Goal: Participate in discussion: Engage in conversation with other users on a specific topic

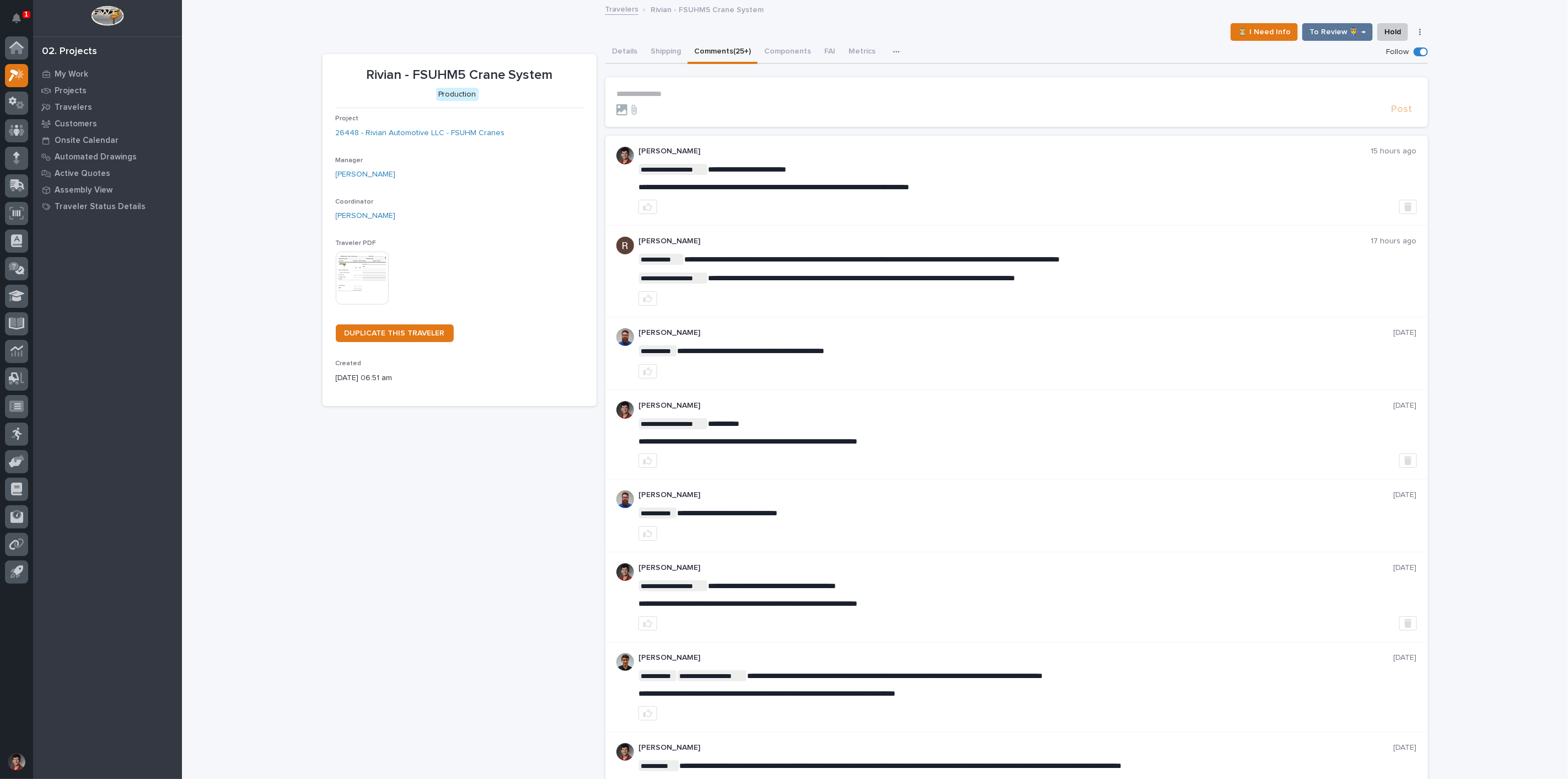
drag, startPoint x: 26, startPoint y: 16, endPoint x: 41, endPoint y: 48, distance: 35.3
click at [26, 16] on p "1" at bounding box center [26, 14] width 4 height 8
click at [63, 91] on p "Projects" at bounding box center [71, 91] width 32 height 10
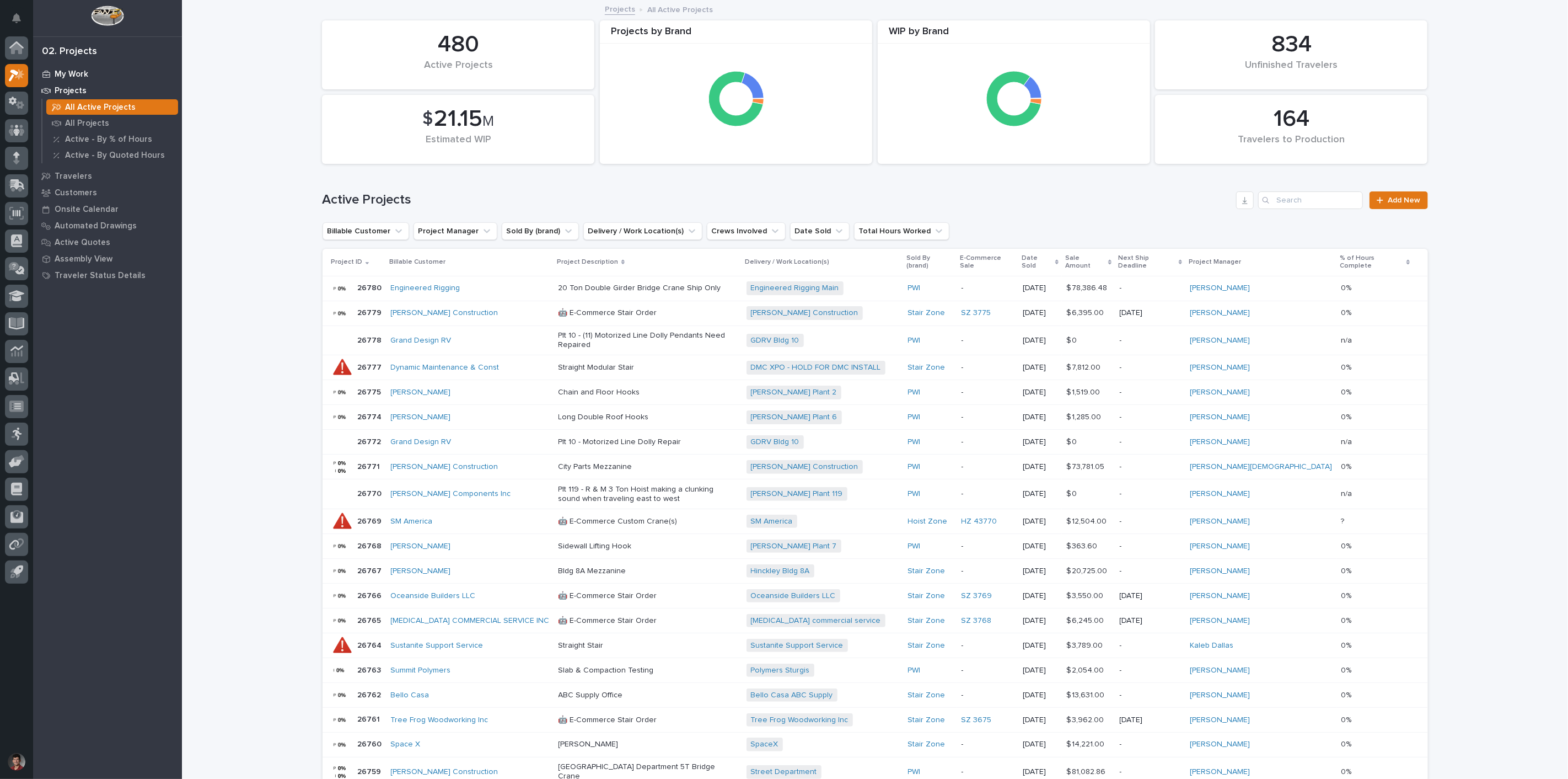
click at [72, 69] on p "My Work" at bounding box center [71, 74] width 33 height 10
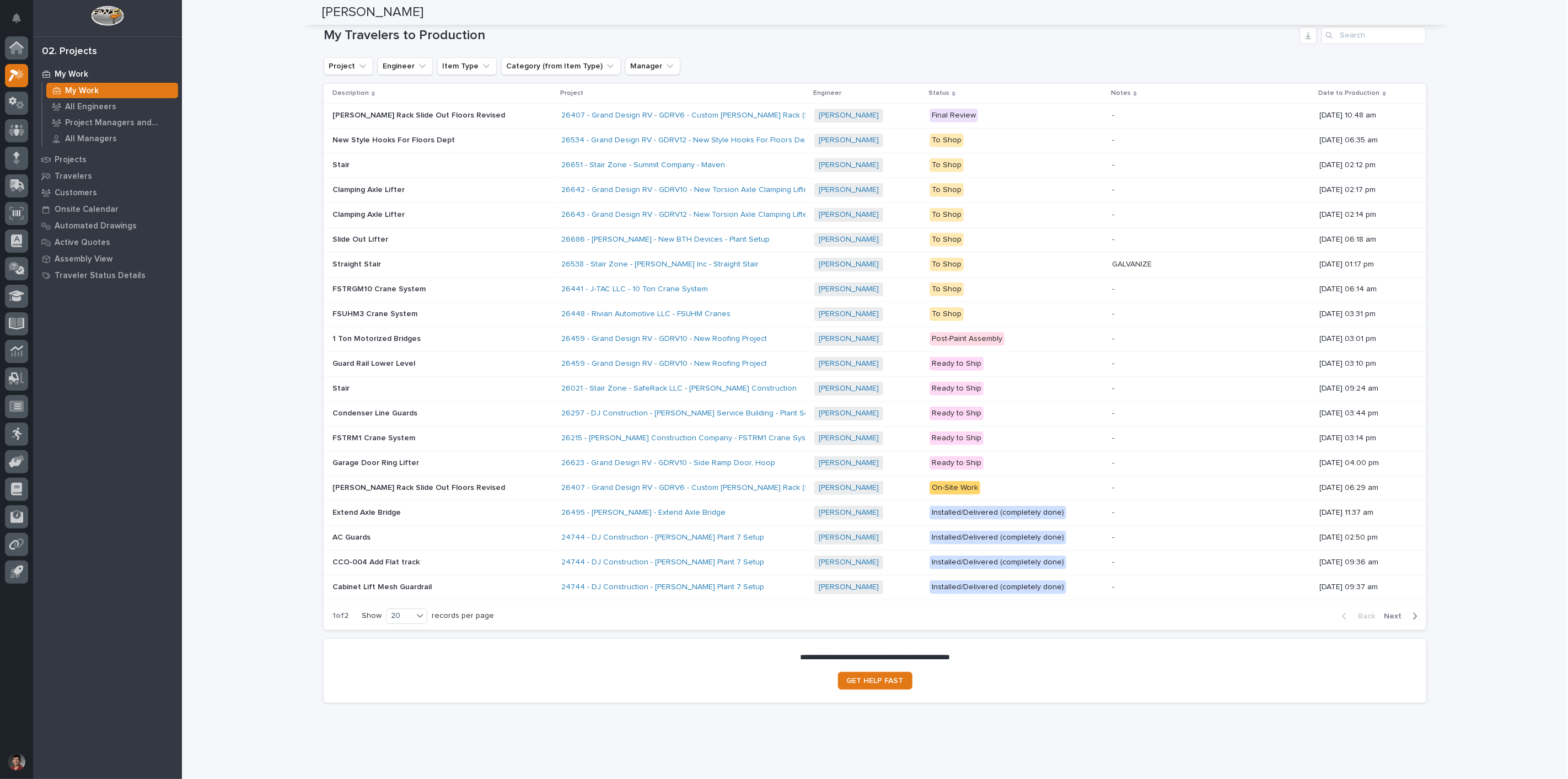
scroll to position [899, 0]
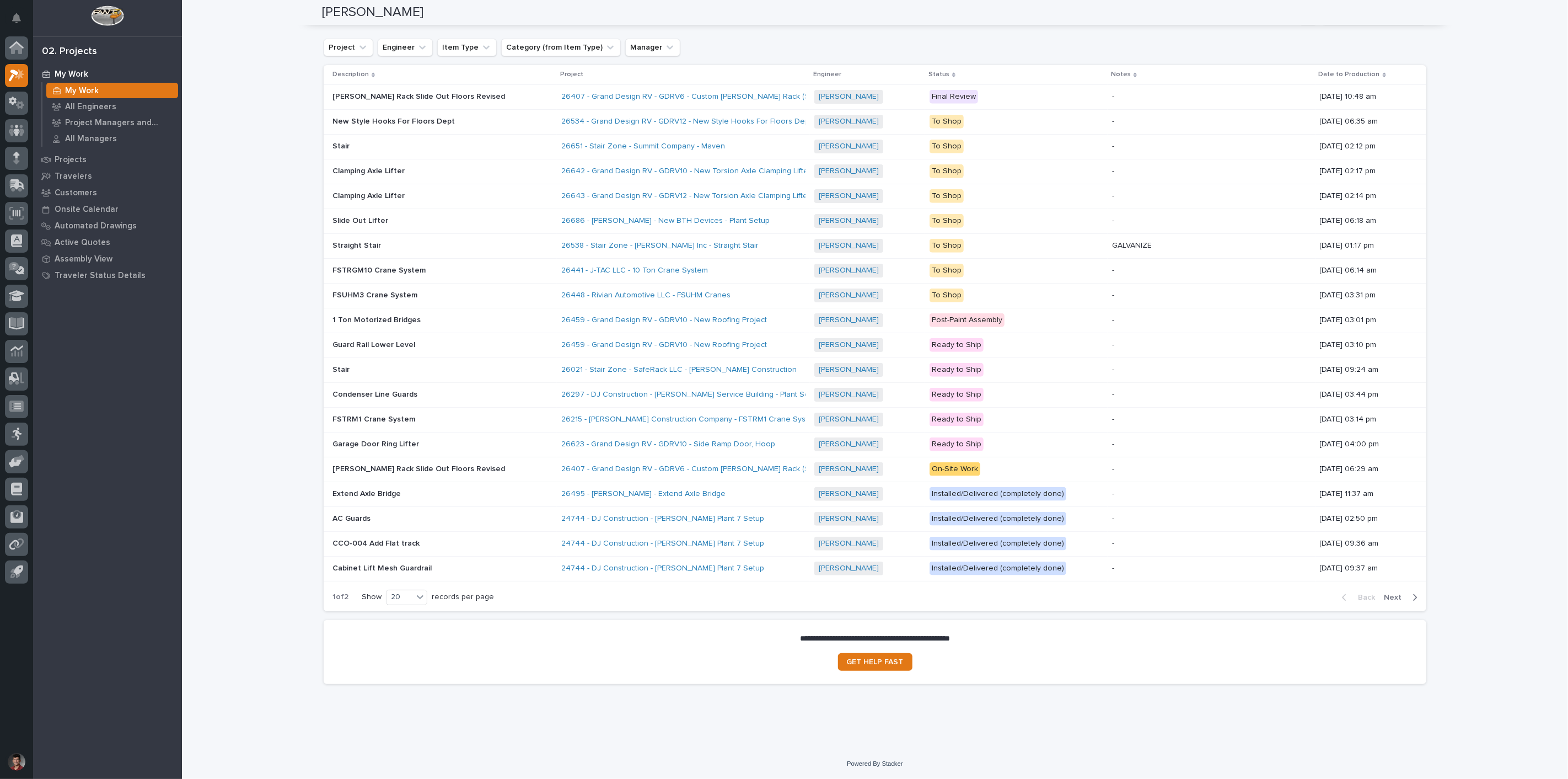
click at [695, 147] on div "26651 - Stair Zone - Summit Company - Maven" at bounding box center [657, 146] width 193 height 9
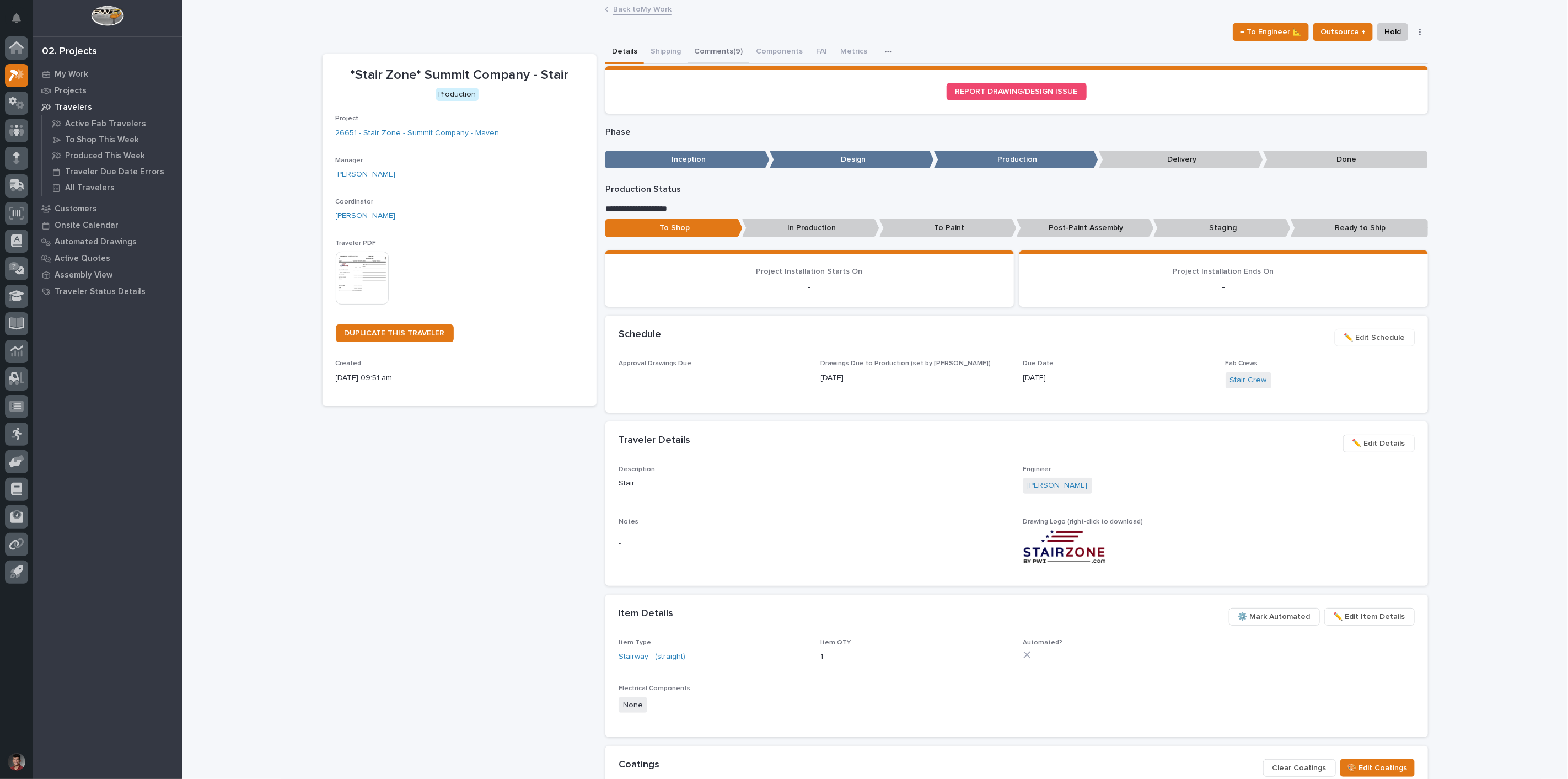
click at [710, 46] on button "Comments (9)" at bounding box center [718, 52] width 61 height 23
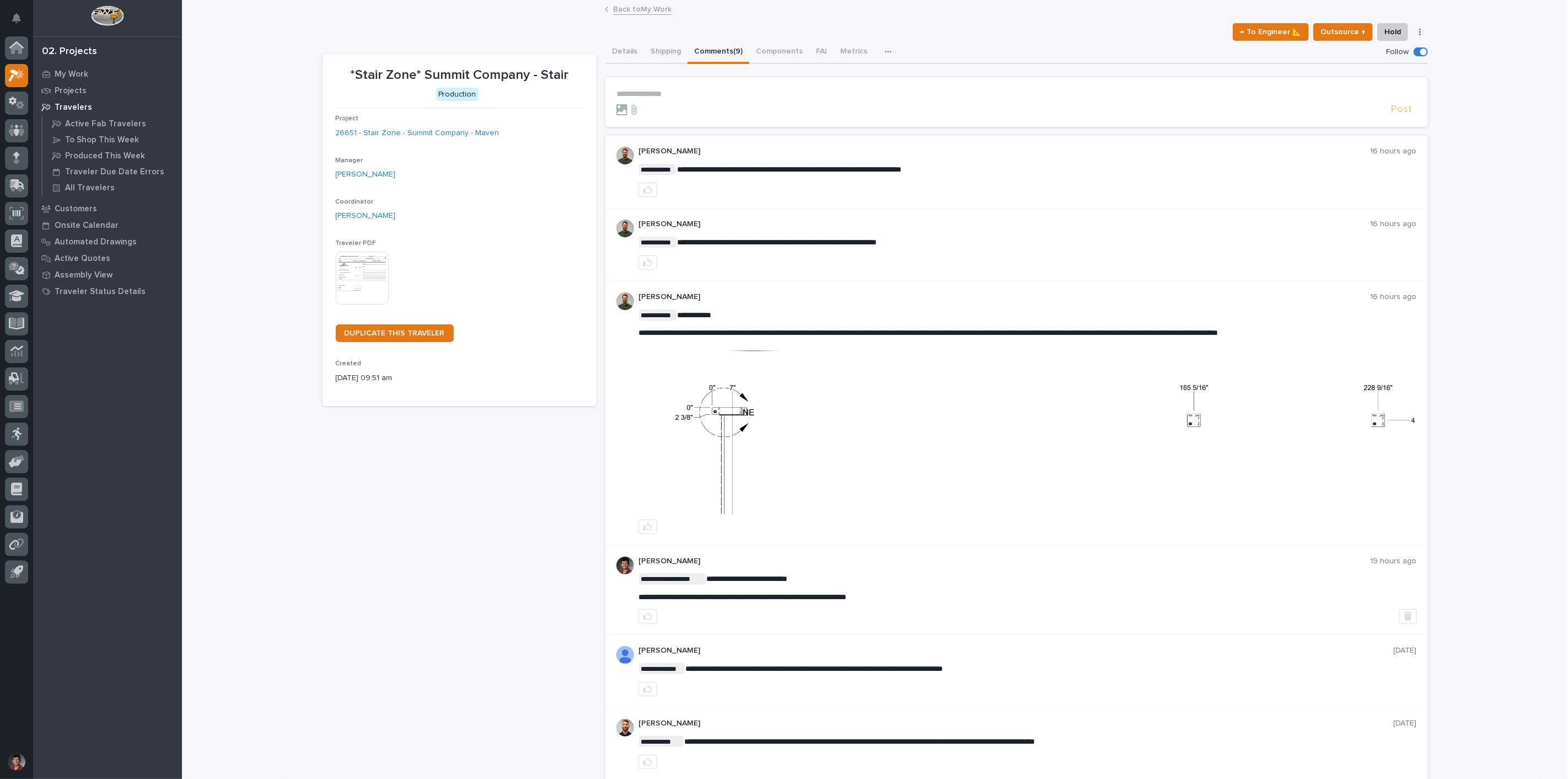
click at [684, 99] on form "**********" at bounding box center [1017, 102] width 800 height 26
click at [684, 94] on p "**********" at bounding box center [1017, 94] width 800 height 9
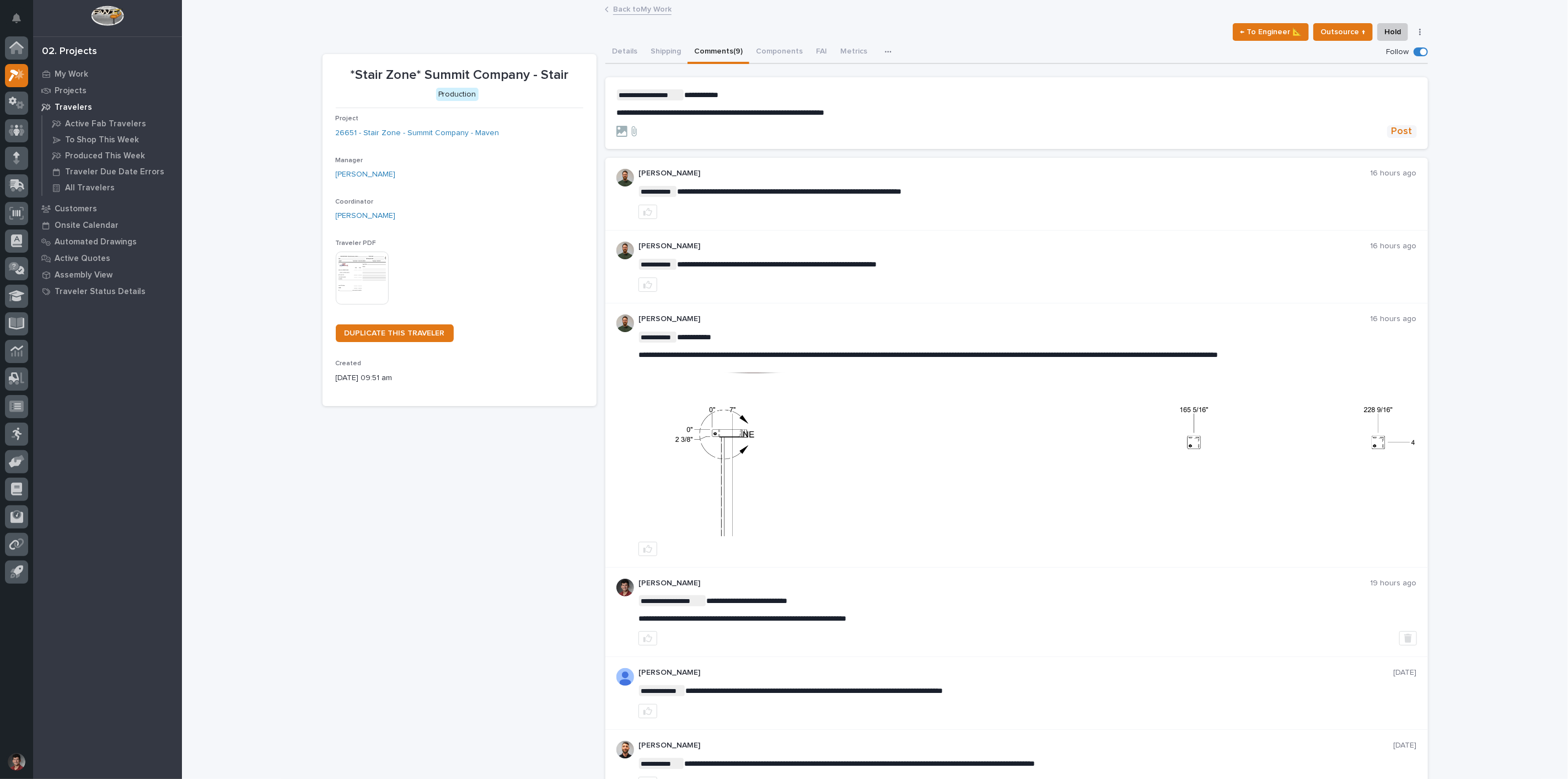
click at [1405, 133] on span "Post" at bounding box center [1402, 132] width 21 height 13
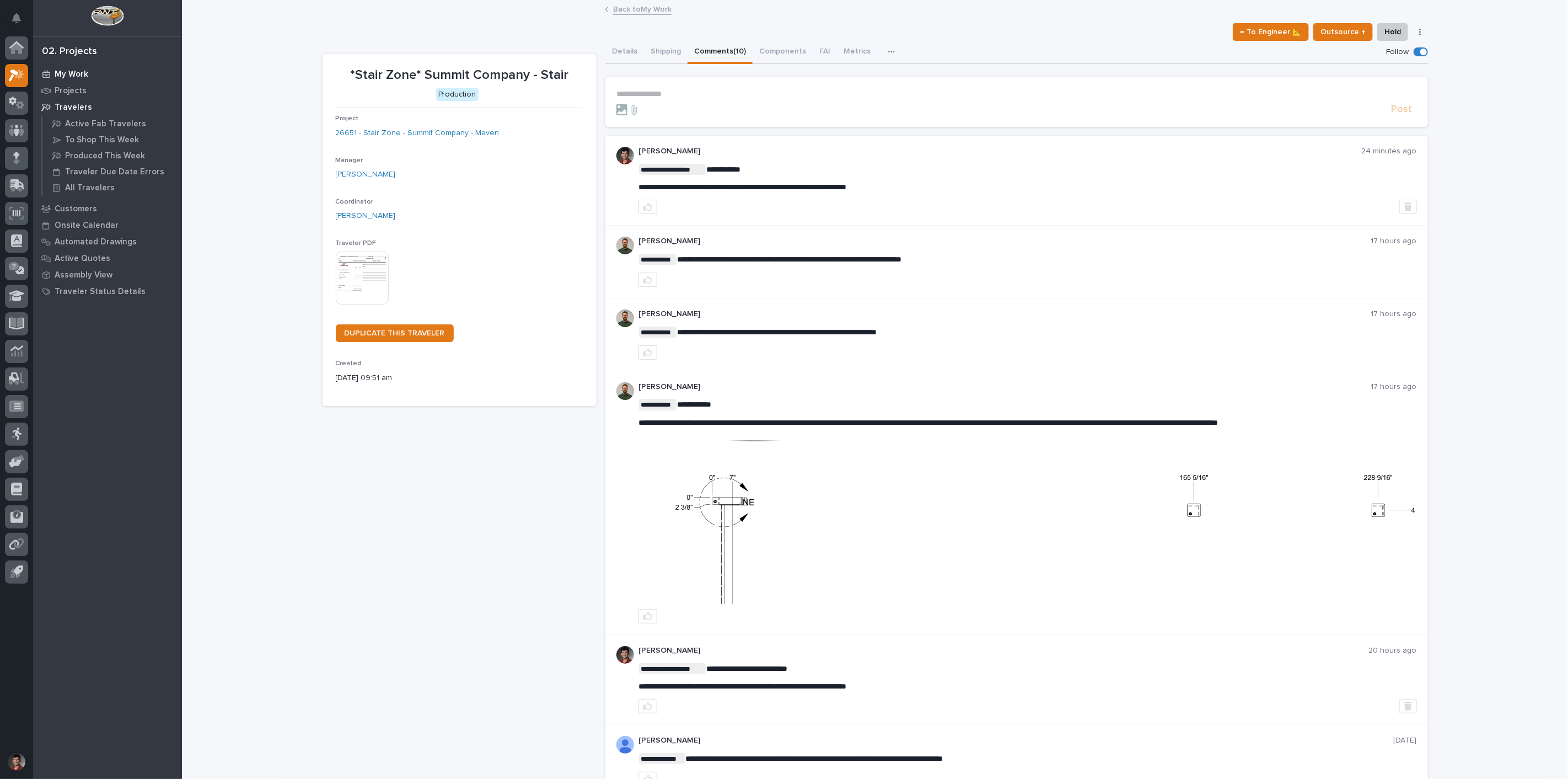
click at [85, 78] on p "My Work" at bounding box center [71, 74] width 33 height 10
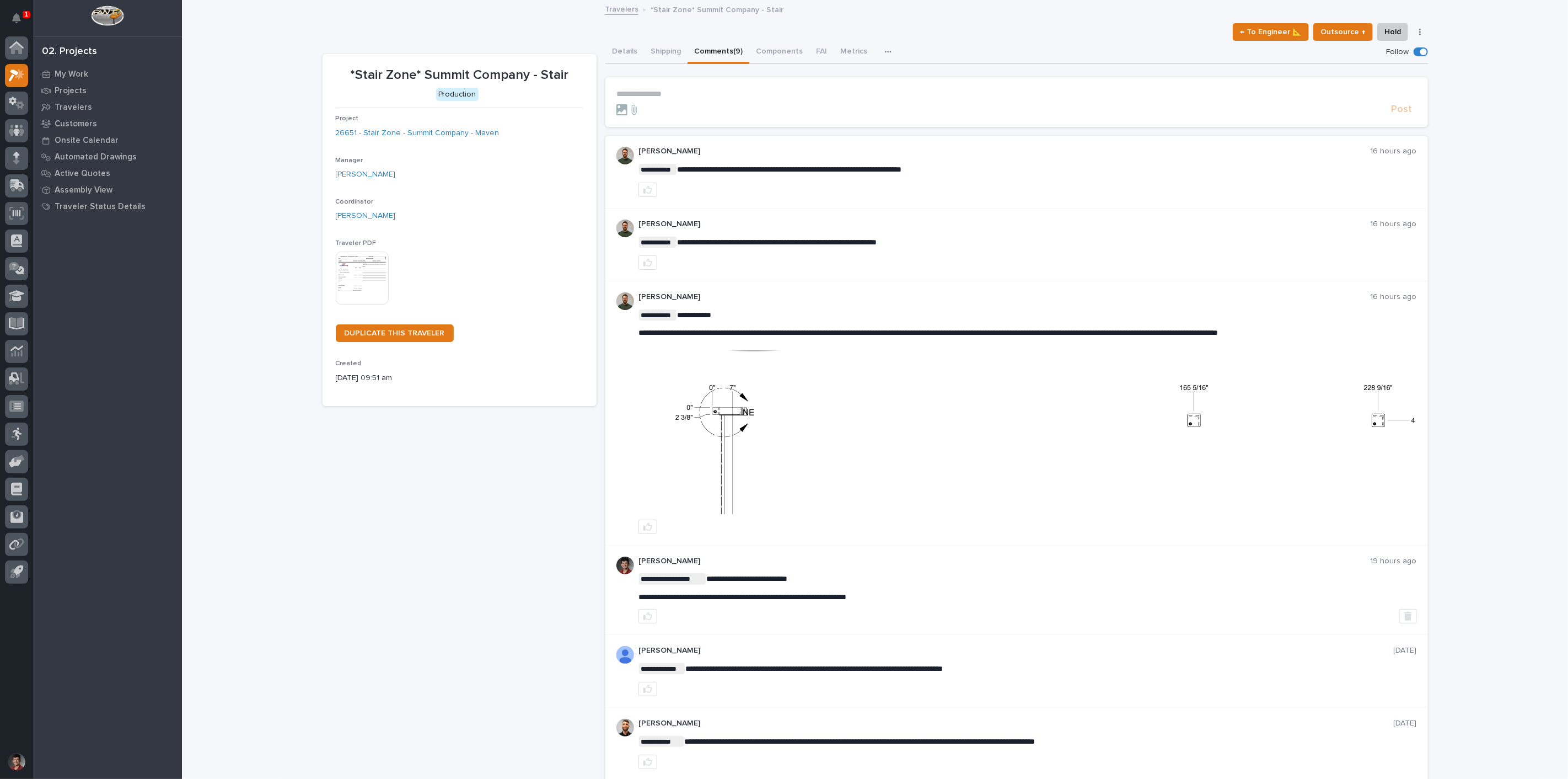
click at [1184, 449] on img at bounding box center [1027, 432] width 777 height 164
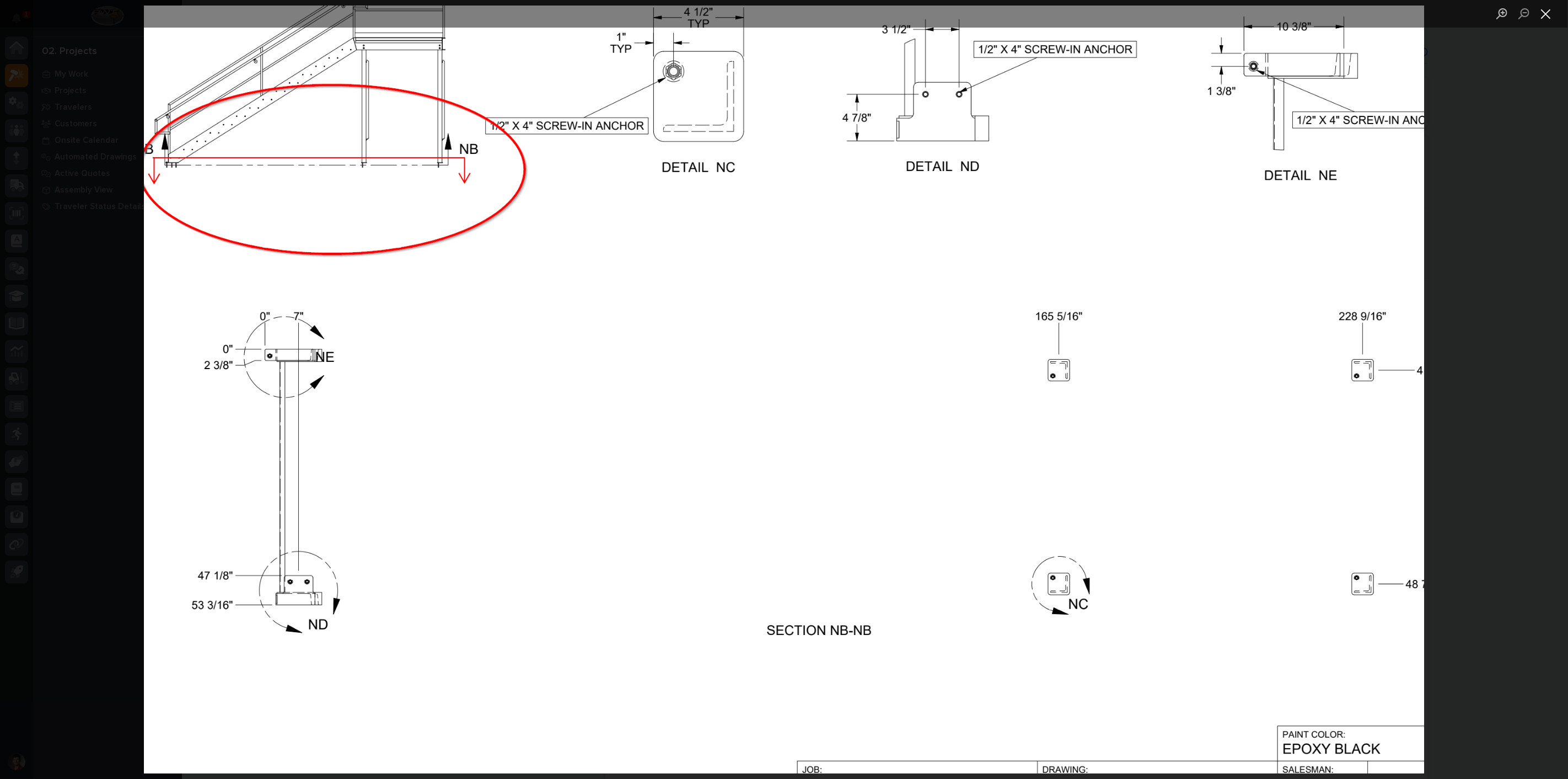
click at [1552, 15] on button "Close lightbox" at bounding box center [1546, 13] width 22 height 19
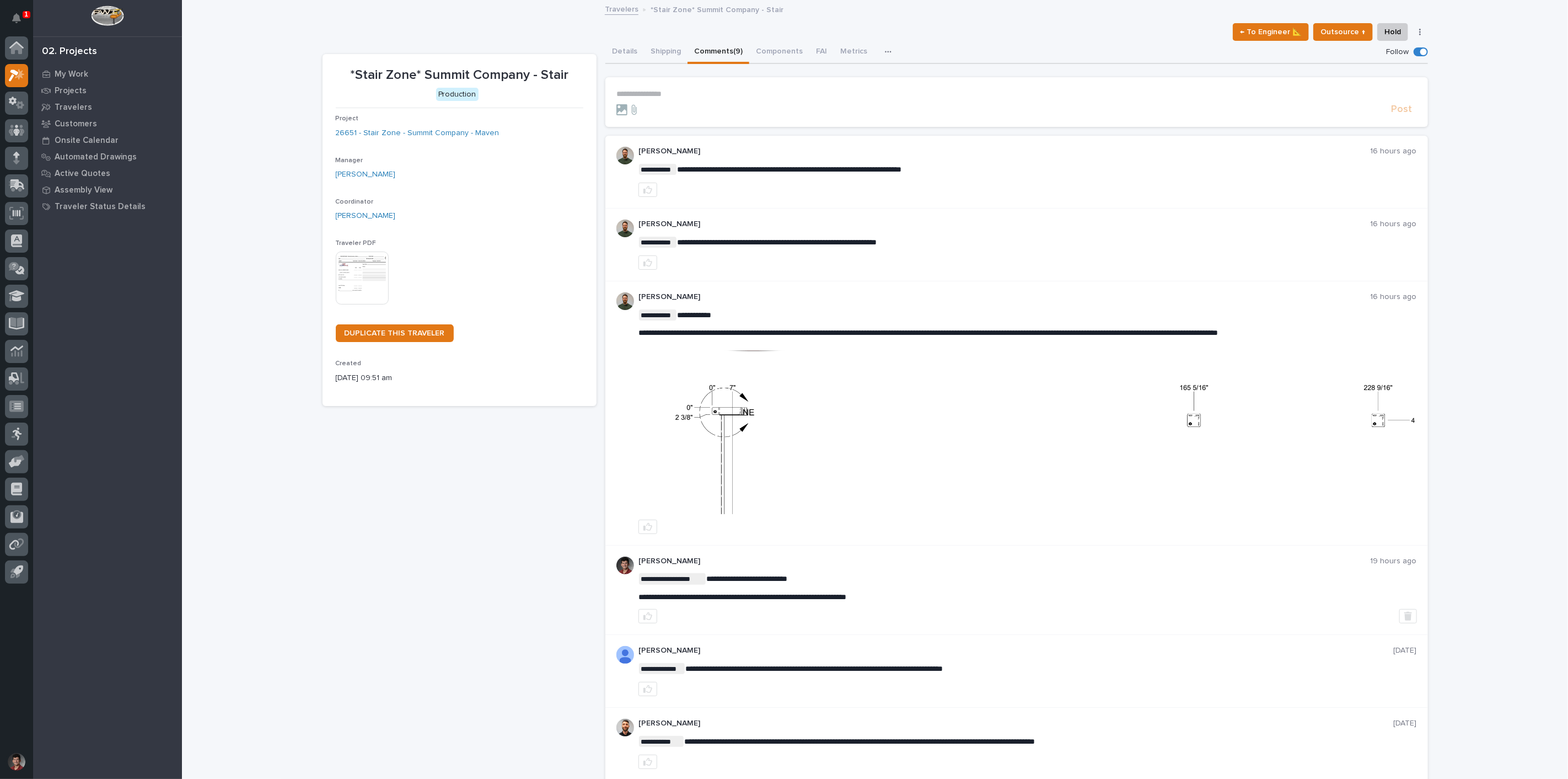
scroll to position [76, 0]
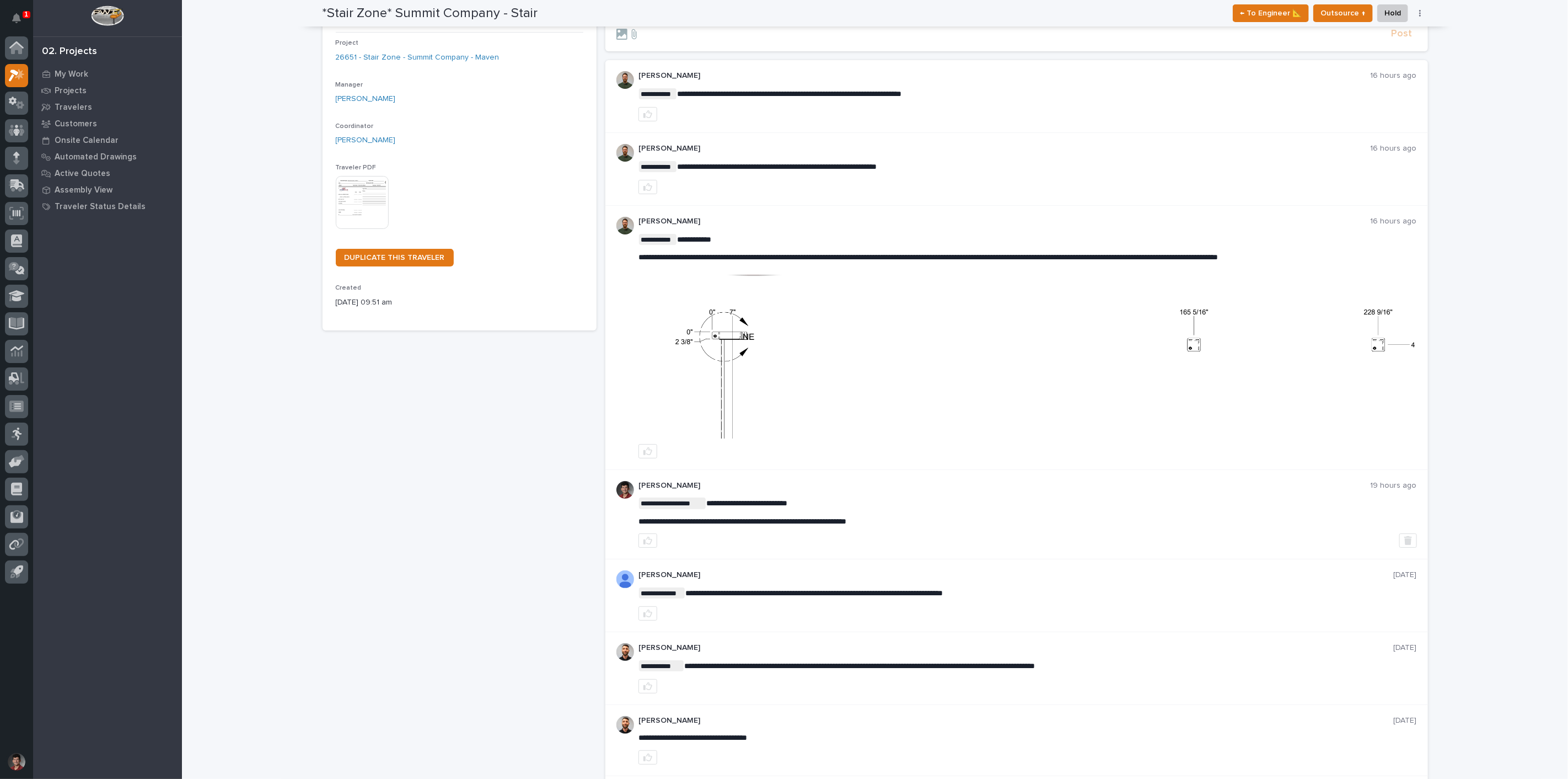
click at [23, 12] on div "1" at bounding box center [26, 15] width 8 height 7
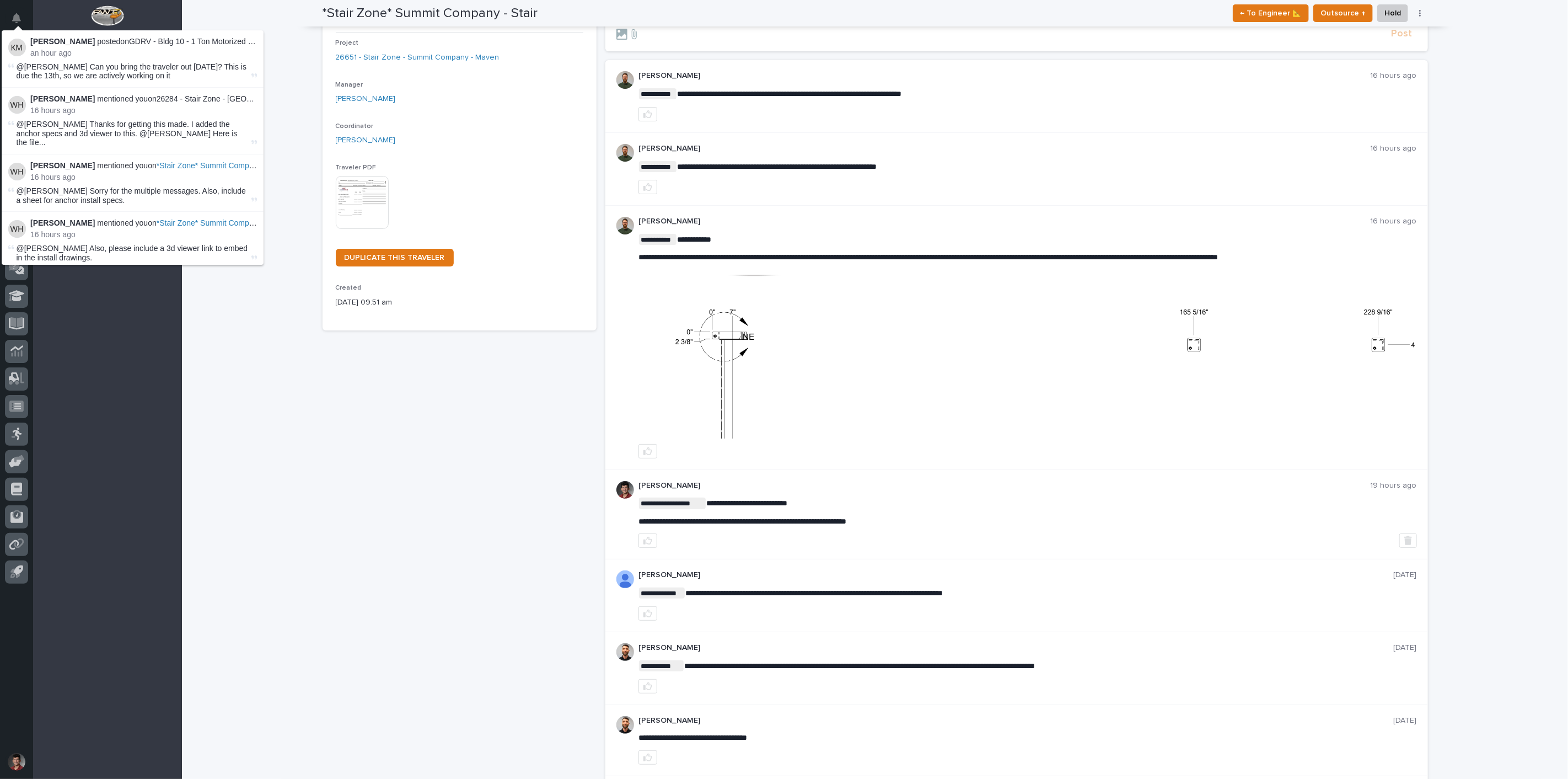
click at [167, 106] on p "16 hours ago" at bounding box center [144, 110] width 226 height 9
click at [48, 128] on span "@Nate Rulli Thanks for getting this made. I added the anchor specs and 3d viewe…" at bounding box center [133, 133] width 233 height 27
click at [138, 131] on span "@Nate Rulli Thanks for getting this made. I added the anchor specs and 3d viewe…" at bounding box center [133, 133] width 233 height 27
click at [317, 401] on div "**********" at bounding box center [875, 494] width 1116 height 1137
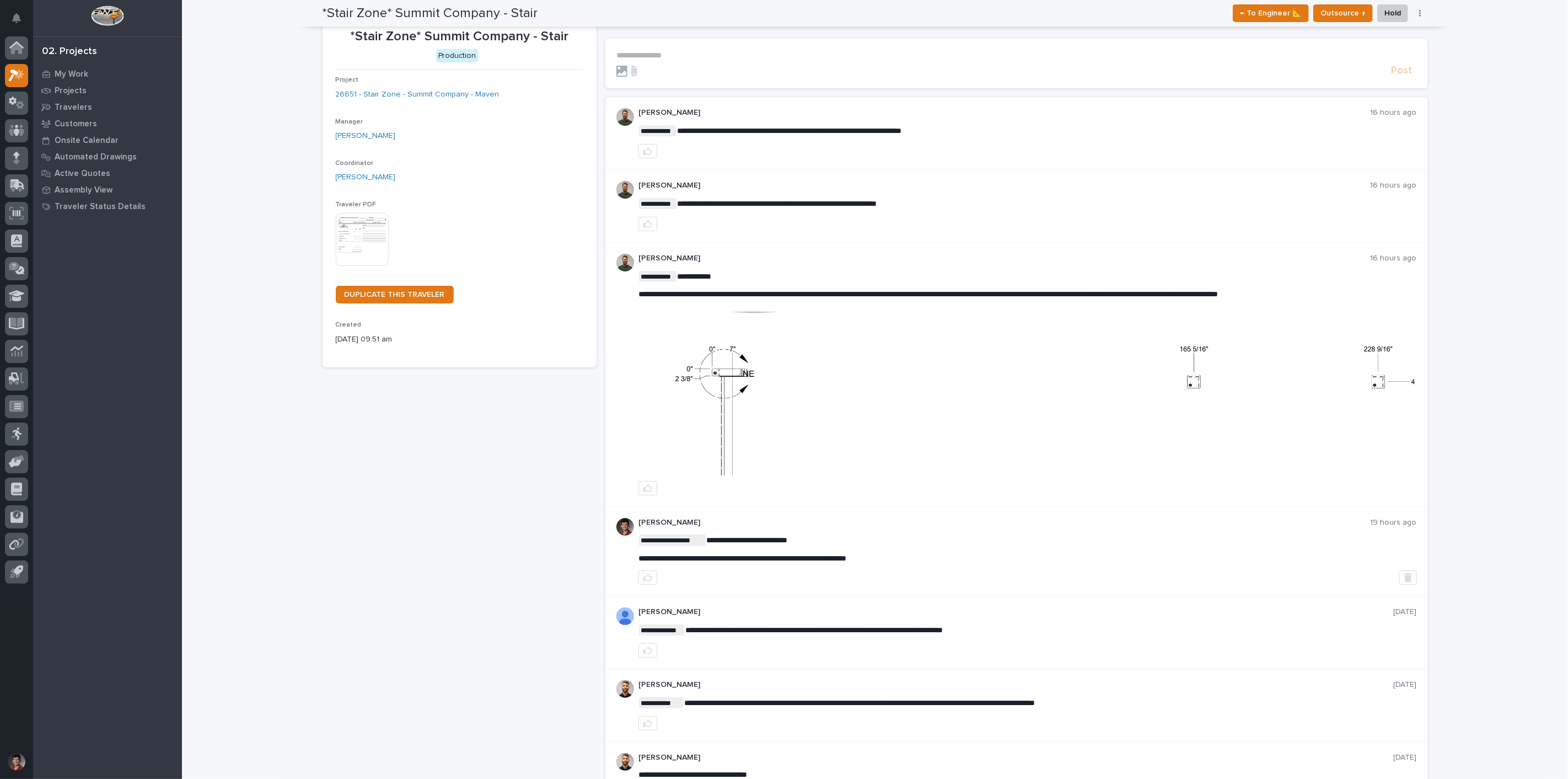
scroll to position [0, 0]
